Goal: Transaction & Acquisition: Obtain resource

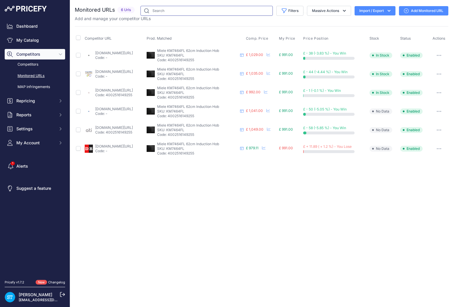
click at [191, 13] on input "text" at bounding box center [206, 11] width 132 height 10
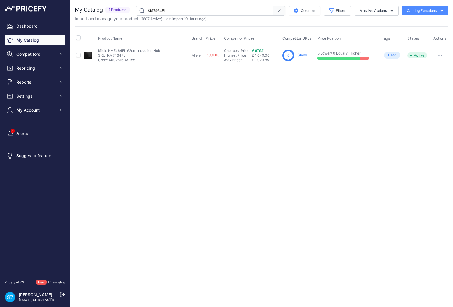
click at [168, 8] on input "KM7464FL" at bounding box center [205, 11] width 138 height 10
paste input "FAB28RDRB5"
click at [199, 108] on div "Close You are not connected to the internet." at bounding box center [261, 153] width 383 height 307
click at [305, 54] on link "Show" at bounding box center [304, 55] width 9 height 4
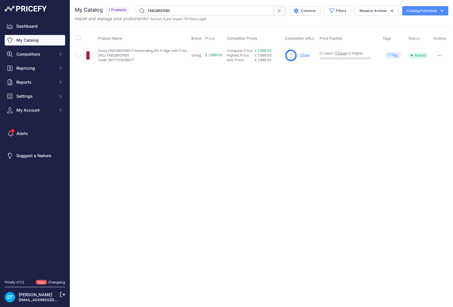
click at [167, 12] on input "FAB28RDRB5" at bounding box center [205, 11] width 138 height 10
paste input "KU7030D"
type input "KU7030D"
drag, startPoint x: 295, startPoint y: 91, endPoint x: 306, endPoint y: 84, distance: 13.0
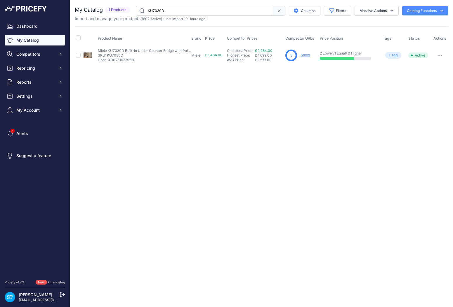
click at [297, 91] on div "Close You are not connected to the internet." at bounding box center [261, 153] width 383 height 307
click at [307, 55] on link "Show" at bounding box center [304, 55] width 9 height 4
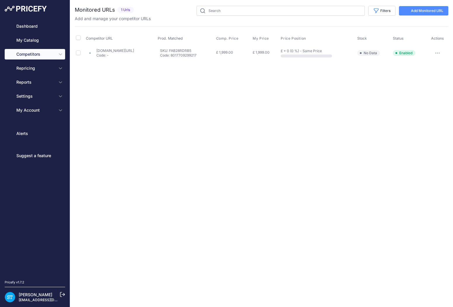
click at [282, 80] on div "Close You are not connected to the internet." at bounding box center [261, 153] width 383 height 307
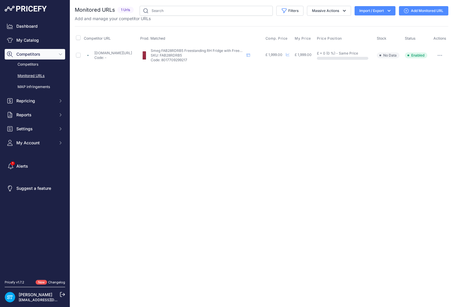
click at [427, 13] on link "Add Monitored URL" at bounding box center [423, 10] width 49 height 9
click at [295, 114] on div "Close You are not connected to the internet." at bounding box center [261, 153] width 383 height 307
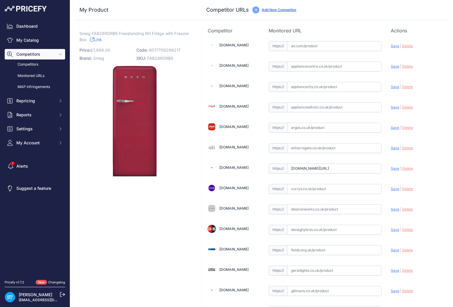
drag, startPoint x: 226, startPoint y: 45, endPoint x: 233, endPoint y: 48, distance: 8.2
click at [226, 45] on link "[DOMAIN_NAME]" at bounding box center [233, 45] width 29 height 4
click at [238, 86] on link "Appliancecity.co.uk" at bounding box center [233, 86] width 29 height 4
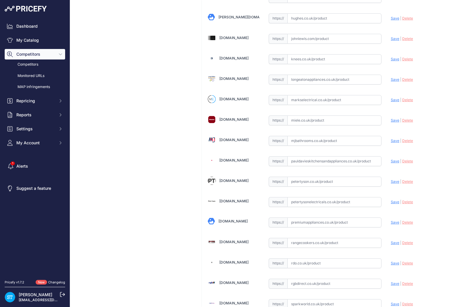
scroll to position [344, 0]
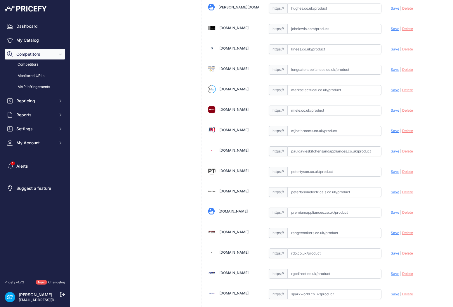
click at [239, 68] on link "Longeatonappliances.co.uk" at bounding box center [233, 69] width 29 height 4
click at [239, 89] on link "Markselectrical.co.uk" at bounding box center [233, 89] width 29 height 4
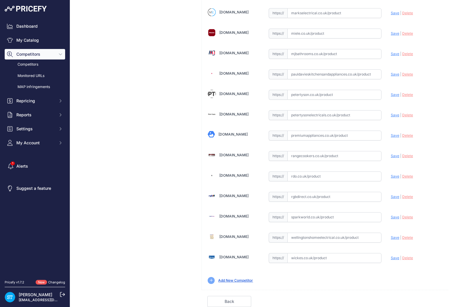
click at [229, 176] on link "Rdo.co.uk" at bounding box center [233, 175] width 29 height 4
drag, startPoint x: 234, startPoint y: 215, endPoint x: 238, endPoint y: 218, distance: 5.6
click at [234, 215] on link "Sparkworld.co.uk" at bounding box center [233, 216] width 29 height 4
click at [241, 235] on link "Wellingtonshomeelectrical.co.uk" at bounding box center [233, 237] width 29 height 4
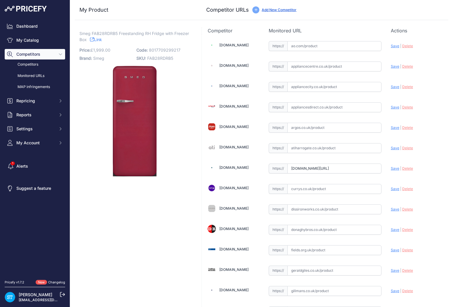
click at [317, 46] on input "text" at bounding box center [334, 46] width 94 height 10
paste input "https://ao.com/product/fab28rdrb5-smeg-right-hand-hinge-fridge-red-92191-30.aspx"
click at [393, 46] on span "Save" at bounding box center [395, 46] width 8 height 4
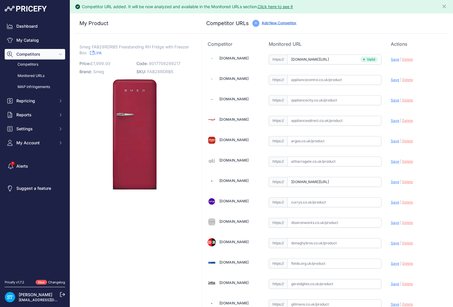
type input "https://ao.com/product/fab28rdrb5-smeg-right-hand-hinge-fridge-red-92191-30.asp…"
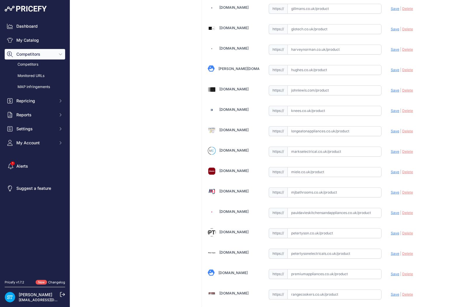
scroll to position [305, 0]
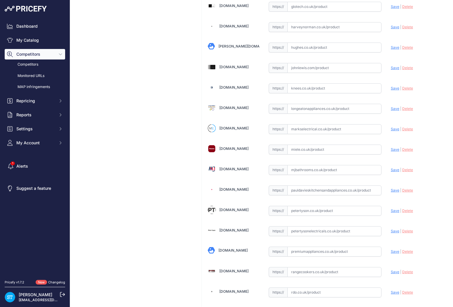
click at [313, 111] on input "text" at bounding box center [334, 109] width 94 height 10
paste input "https://longeatonappliances.co.uk/smeg-fab28rdrb5/"
click at [394, 109] on span "Save" at bounding box center [395, 109] width 8 height 4
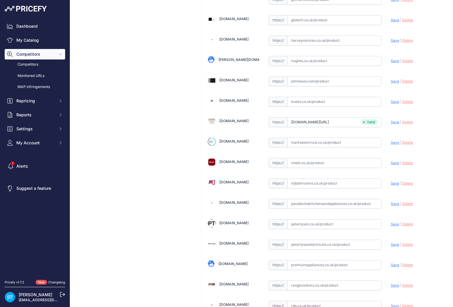
type input "https://longeatonappliances.co.uk/smeg-fab28rdrb5/?prirule_jdsnikfkfjsd=9562"
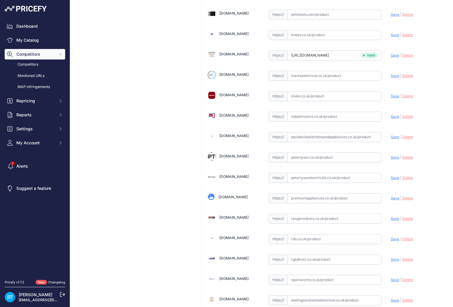
scroll to position [435, 0]
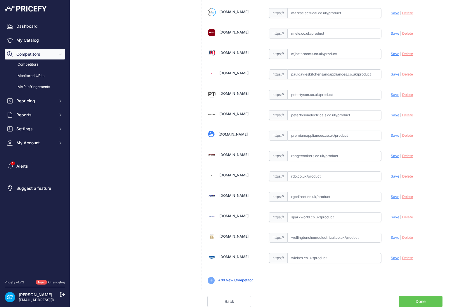
click at [313, 175] on input "text" at bounding box center [334, 177] width 94 height 10
paste input "https://www.rdo.co.uk/products/smeg-free-standing-fridge-icebox-fab28rdrb5-ruby…"
click at [394, 175] on span "Save" at bounding box center [395, 176] width 8 height 4
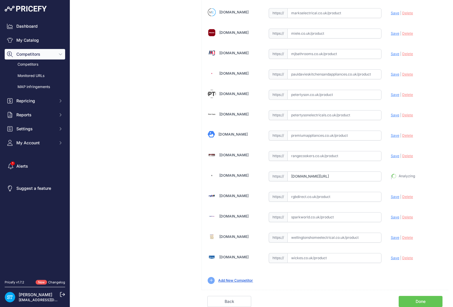
type input "https://www.rdo.co.uk/products/smeg-free-standing-fridge-icebox-fab28rdrb5-ruby…"
click at [322, 217] on input "text" at bounding box center [334, 218] width 94 height 10
paste input "https://sparkworld.co.uk/smeg-fab28rdrb5-ruby-red-100057580"
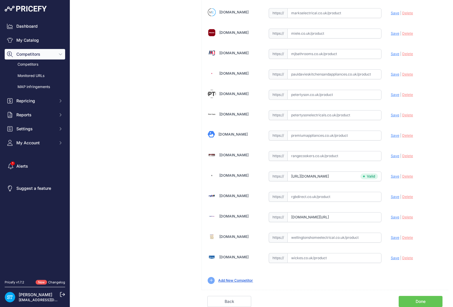
click at [396, 217] on span "Save" at bounding box center [395, 217] width 8 height 4
type input "https://sparkworld.co.uk/smeg-fab28rdrb5-ruby-red-100057580?prirule_jdsnikfkfjs…"
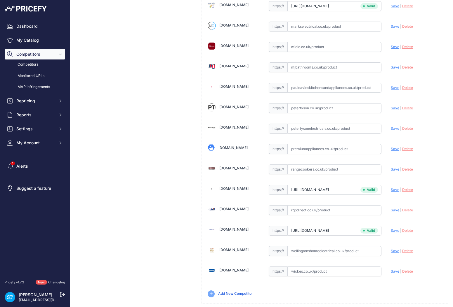
scroll to position [435, 0]
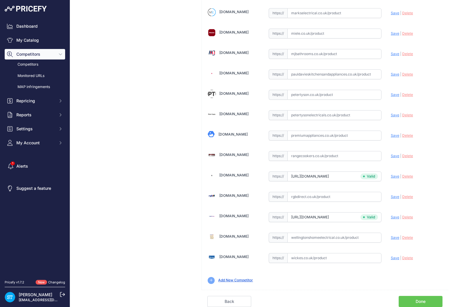
click at [319, 238] on input "text" at bounding box center [334, 238] width 94 height 10
paste input "https://www.wellingtonshomeelectrical.co.uk/refrigeration/fridges/freestanding-…"
click at [396, 238] on span "Save" at bounding box center [395, 238] width 8 height 4
type input "https://www.wellingtonshomeelectrical.co.uk/refrigeration/fridges/freestanding-…"
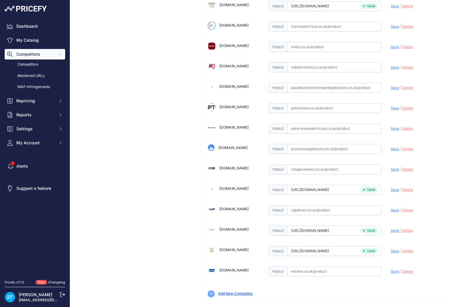
scroll to position [435, 0]
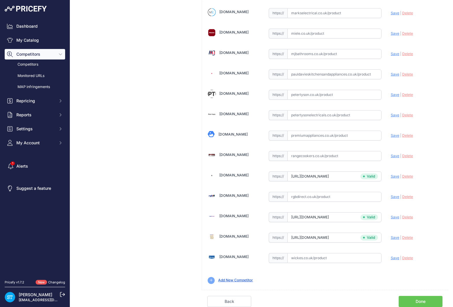
click at [420, 300] on link "Done" at bounding box center [420, 301] width 44 height 11
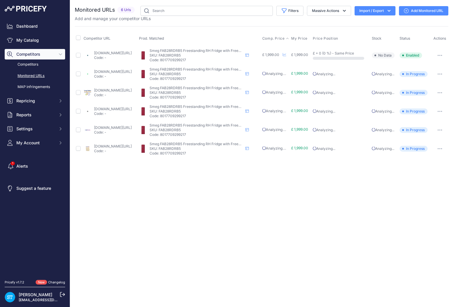
click at [285, 37] on span "Comp. Price" at bounding box center [273, 38] width 22 height 5
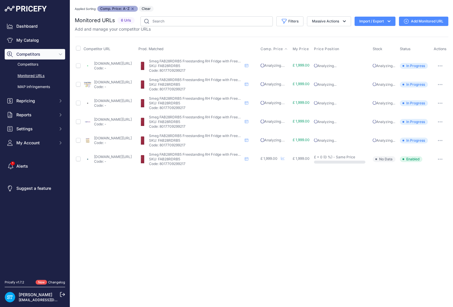
click at [195, 66] on p "SKU: FAB28RDRB5" at bounding box center [195, 66] width 93 height 5
copy p "FAB28RDRB5"
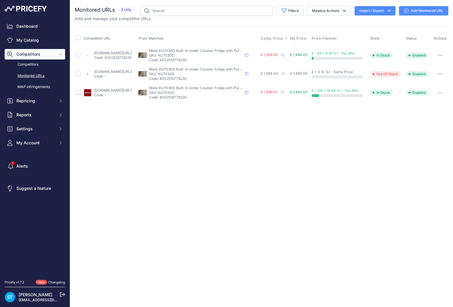
click at [283, 38] on span "Comp. Price" at bounding box center [271, 38] width 22 height 5
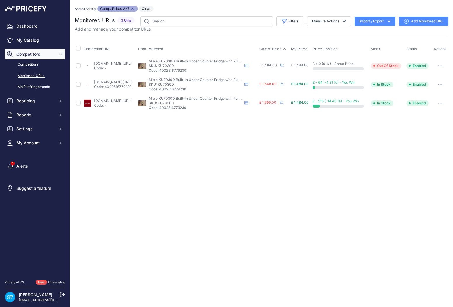
click at [429, 21] on link "Add Monitored URL" at bounding box center [423, 21] width 49 height 9
click at [255, 183] on div "Close You are not connected to the internet. Applied Sorting: Comp. Price: A-Z …" at bounding box center [261, 153] width 383 height 307
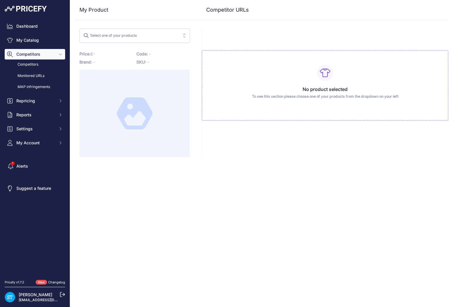
click at [140, 37] on span "Select one of your products" at bounding box center [130, 35] width 95 height 9
paste input "KU7030D"
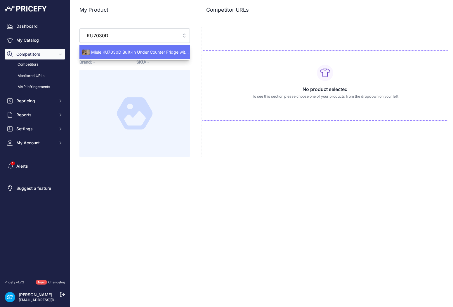
type input "KU7030D"
click at [125, 51] on span "Miele KU7030D Built-In Under Counter Fridge with Pull-Out Front Drawer" at bounding box center [134, 52] width 110 height 6
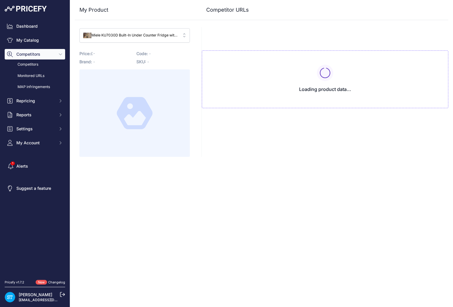
type input "www.appliancecentre.co.uk/p/miele-ku7030d-59-7cm-built-in-under-counter-fridge/…"
type input "www.miele.co.uk/product/12519150/built-under-refrigerator-ku-7030-d?prirule_jds…"
type input "www.rdo.co.uk/products/miele-built-in-larder-fridge-ku7030d-fully-integrated?pr…"
type input "www.appliancecentre.co.uk/p/miele-ku7030d-59-7cm-built-in-under-counter-fridge/…"
type input "www.miele.co.uk/product/12519150/built-under-refrigerator-ku-7030-d?prirule_jds…"
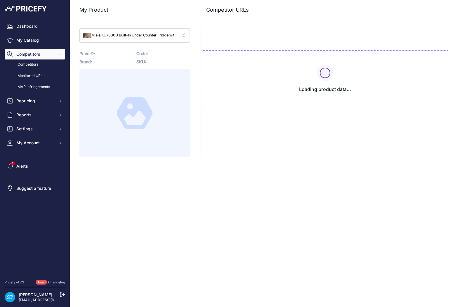
type input "www.rdo.co.uk/products/miele-built-in-larder-fridge-ku7030d-fully-integrated?pr…"
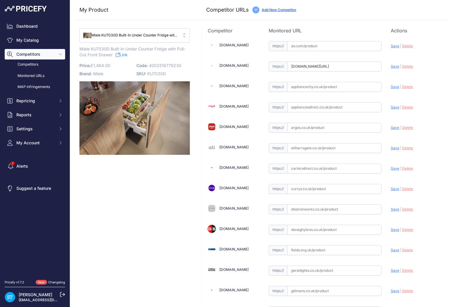
click at [226, 43] on link "Ao.com" at bounding box center [233, 45] width 29 height 4
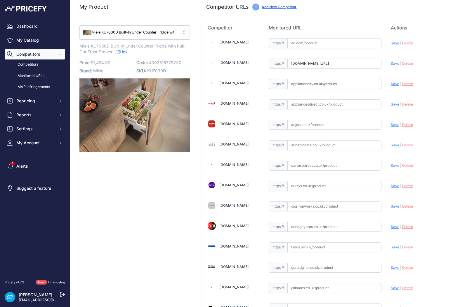
scroll to position [5, 0]
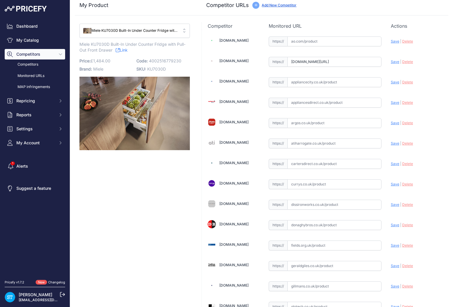
click at [241, 82] on link "Appliancecity.co.uk" at bounding box center [233, 81] width 29 height 4
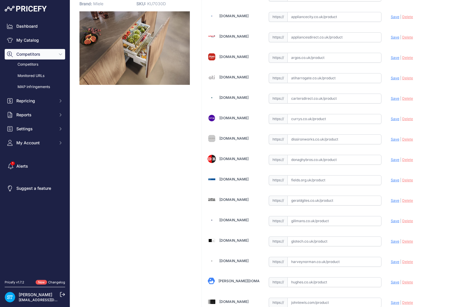
click at [228, 76] on link "Atiharrogate.co.uk" at bounding box center [233, 77] width 29 height 4
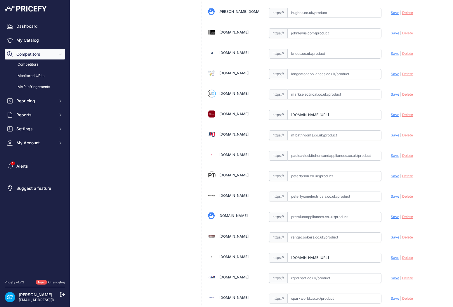
scroll to position [356, 0]
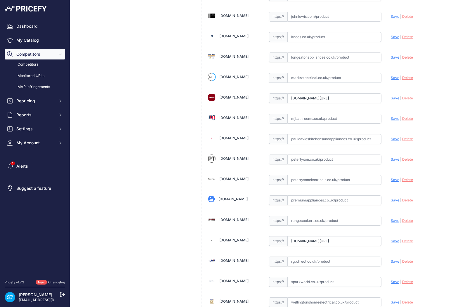
click at [234, 55] on link "Longeatonappliances.co.uk" at bounding box center [233, 56] width 29 height 4
click at [236, 77] on link "Markselectrical.co.uk" at bounding box center [233, 77] width 29 height 4
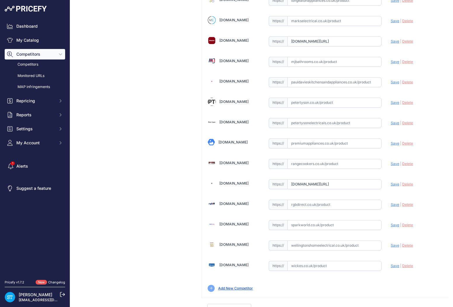
scroll to position [421, 0]
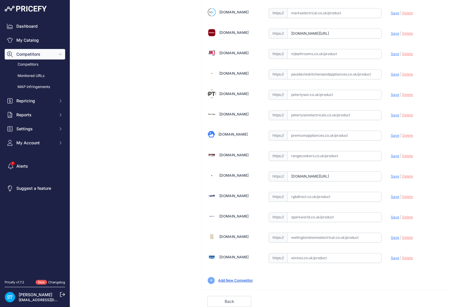
click at [236, 218] on link "Sparkworld.co.uk" at bounding box center [233, 216] width 29 height 4
click at [239, 232] on div "Wellingtonshomeelectrical.co.uk" at bounding box center [234, 237] width 52 height 11
click at [240, 235] on link "Wellingtonshomeelectrical.co.uk" at bounding box center [233, 237] width 29 height 4
